Goal: Browse casually: Explore the website without a specific task or goal

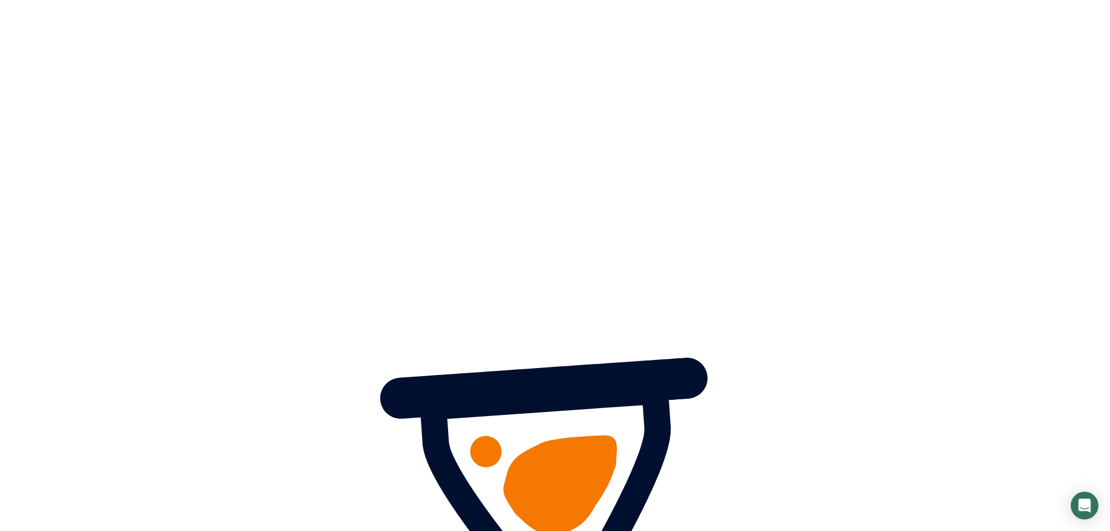
scroll to position [354, 0]
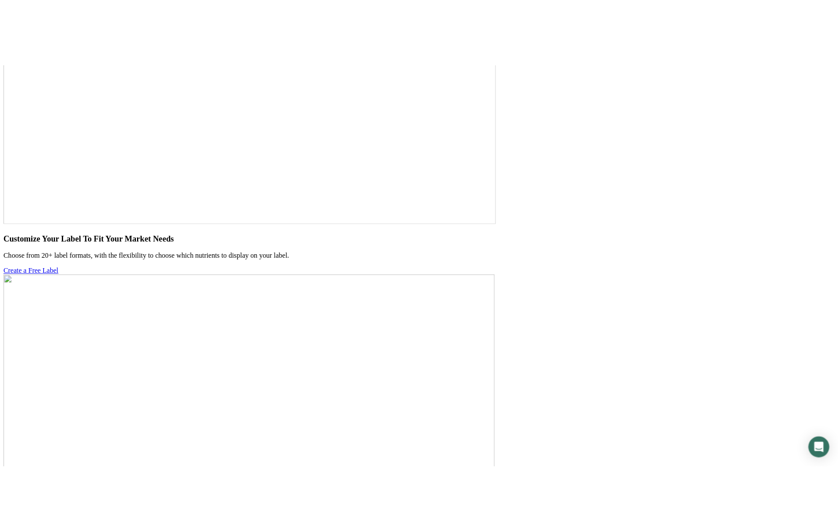
scroll to position [3066, 0]
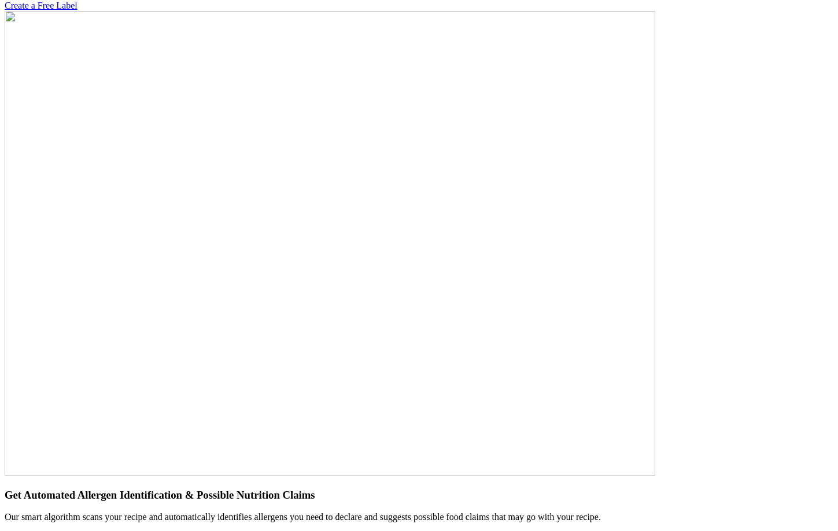
scroll to position [3061, 0]
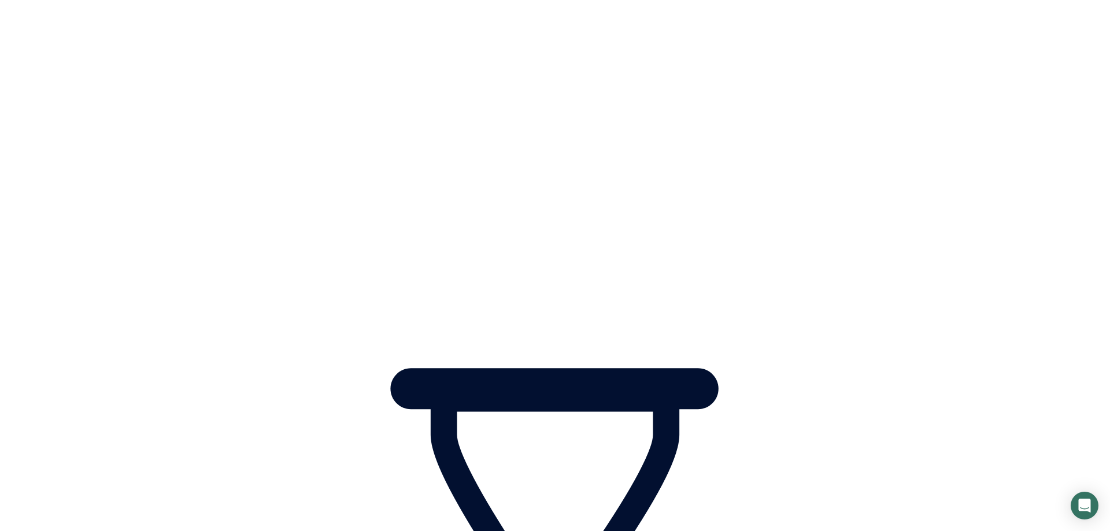
scroll to position [354, 0]
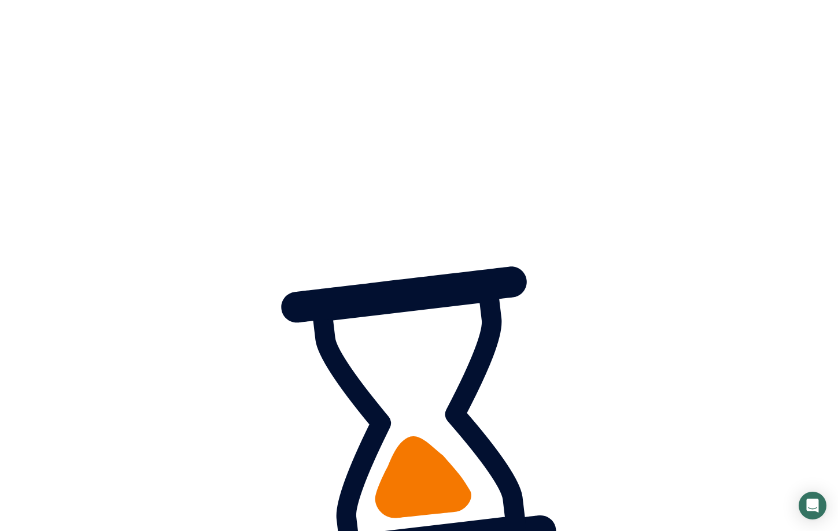
scroll to position [3056, 0]
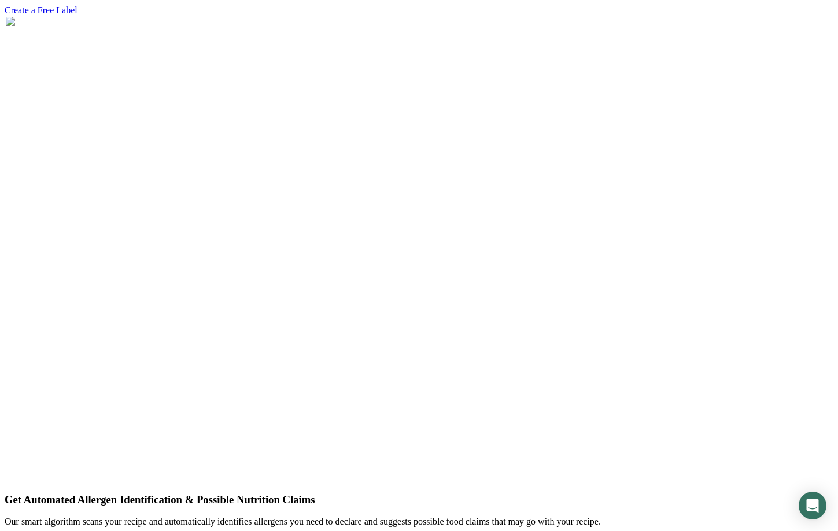
drag, startPoint x: 469, startPoint y: 386, endPoint x: 172, endPoint y: 374, distance: 297.4
drag, startPoint x: 537, startPoint y: 348, endPoint x: 272, endPoint y: 347, distance: 265.4
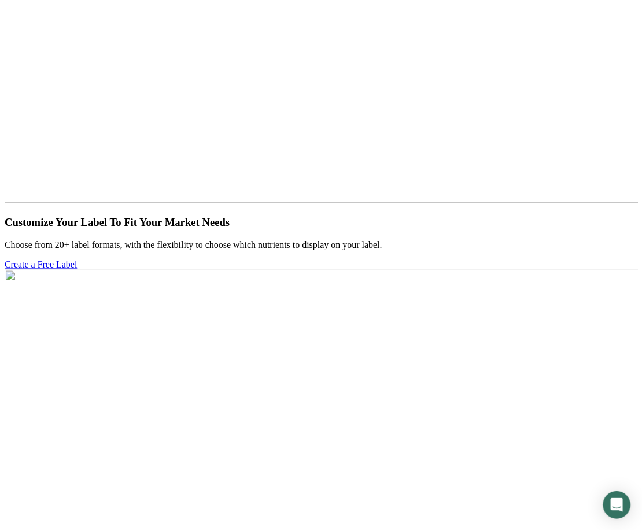
scroll to position [2607, 0]
drag, startPoint x: 533, startPoint y: 342, endPoint x: 180, endPoint y: 339, distance: 352.7
drag, startPoint x: 355, startPoint y: 349, endPoint x: 881, endPoint y: 345, distance: 526.2
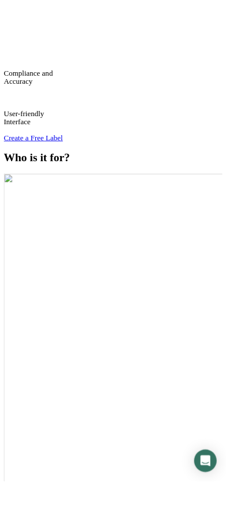
scroll to position [4024, 0]
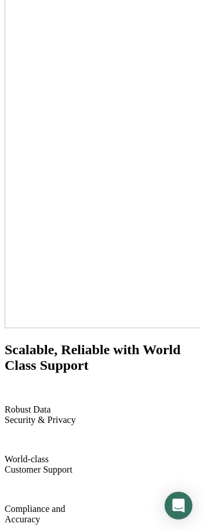
drag, startPoint x: 101, startPoint y: 190, endPoint x: 95, endPoint y: 191, distance: 5.9
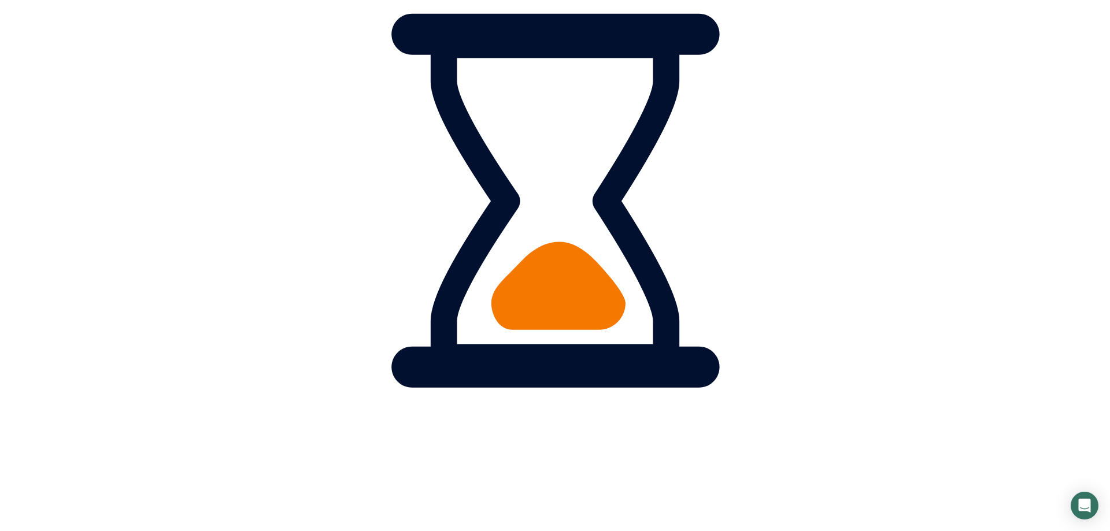
scroll to position [354, 0]
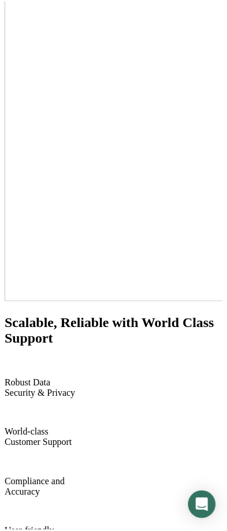
scroll to position [4033, 0]
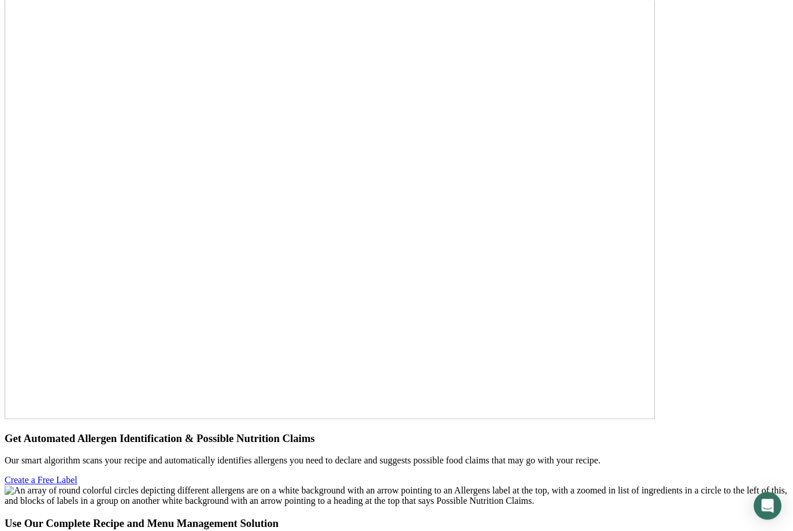
scroll to position [2912, 0]
